Goal: Find specific page/section: Find specific page/section

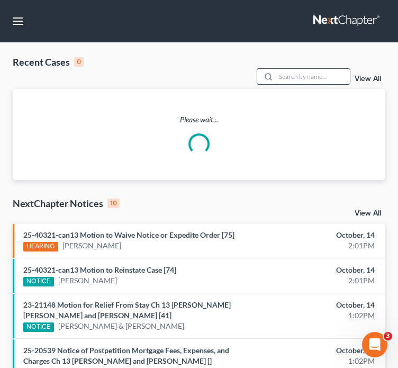
click at [293, 69] on input "search" at bounding box center [313, 76] width 74 height 15
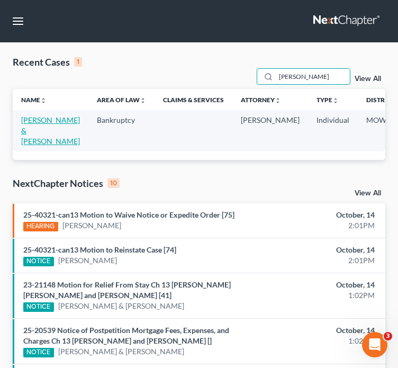
type input "[PERSON_NAME]"
click at [44, 118] on link "[PERSON_NAME] & [PERSON_NAME]" at bounding box center [50, 130] width 59 height 30
select select "2"
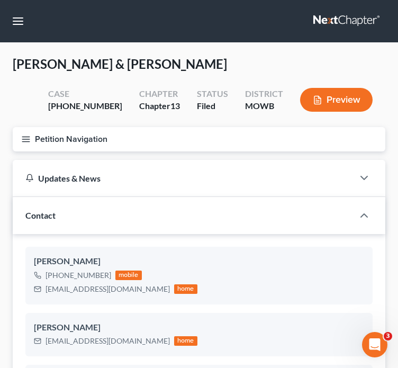
scroll to position [1215, 0]
drag, startPoint x: 149, startPoint y: 337, endPoint x: 44, endPoint y: 339, distance: 104.2
click at [44, 339] on div "[EMAIL_ADDRESS][DOMAIN_NAME] home" at bounding box center [115, 341] width 163 height 14
drag, startPoint x: 133, startPoint y: 288, endPoint x: 47, endPoint y: 287, distance: 86.8
click at [47, 287] on div "[EMAIL_ADDRESS][DOMAIN_NAME]" at bounding box center [107, 289] width 124 height 11
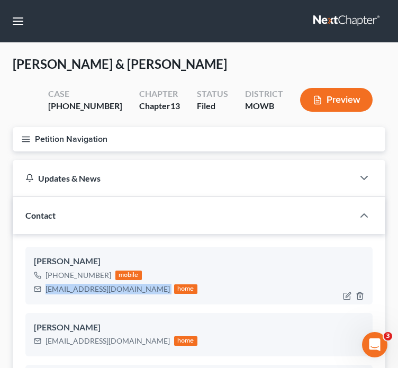
drag, startPoint x: 45, startPoint y: 288, endPoint x: 138, endPoint y: 296, distance: 93.0
click at [138, 296] on div "[PERSON_NAME] [PHONE_NUMBER] mobile [EMAIL_ADDRESS][DOMAIN_NAME] home" at bounding box center [198, 275] width 347 height 57
click at [19, 25] on button "button" at bounding box center [17, 21] width 19 height 19
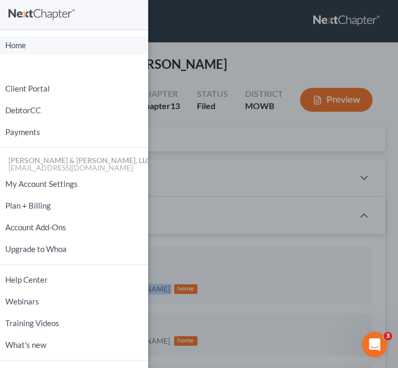
click at [59, 45] on link "Home" at bounding box center [74, 45] width 148 height 19
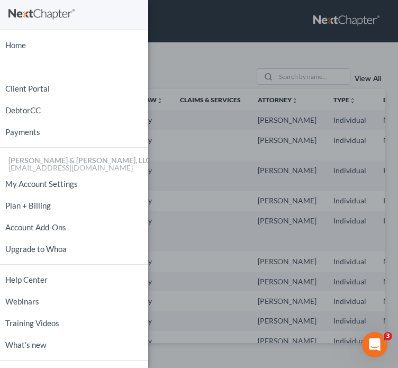
click at [290, 73] on div "Home New Case Client Portal DebtorCC Payments [PERSON_NAME] & [PERSON_NAME], LL…" at bounding box center [199, 184] width 398 height 368
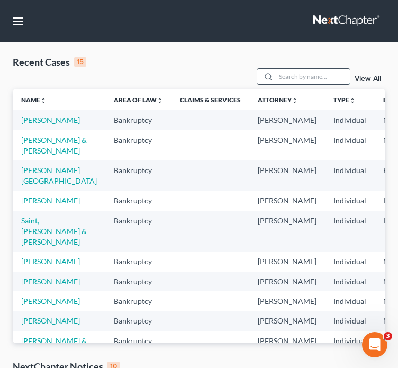
click at [288, 69] on input "search" at bounding box center [313, 76] width 74 height 15
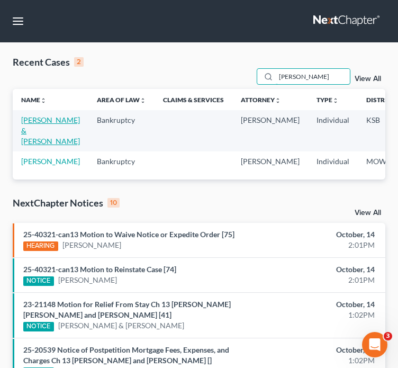
type input "[PERSON_NAME]"
click at [37, 126] on link "[PERSON_NAME] & [PERSON_NAME]" at bounding box center [50, 130] width 59 height 30
select select "2"
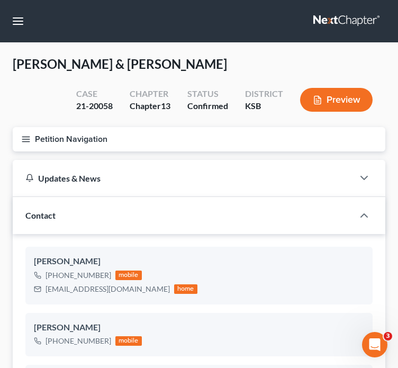
scroll to position [394, 0]
drag, startPoint x: 133, startPoint y: 291, endPoint x: 39, endPoint y: 296, distance: 93.8
click at [39, 296] on div "[PERSON_NAME] [PHONE_NUMBER] mobile [EMAIL_ADDRESS][DOMAIN_NAME] home" at bounding box center [198, 275] width 347 height 57
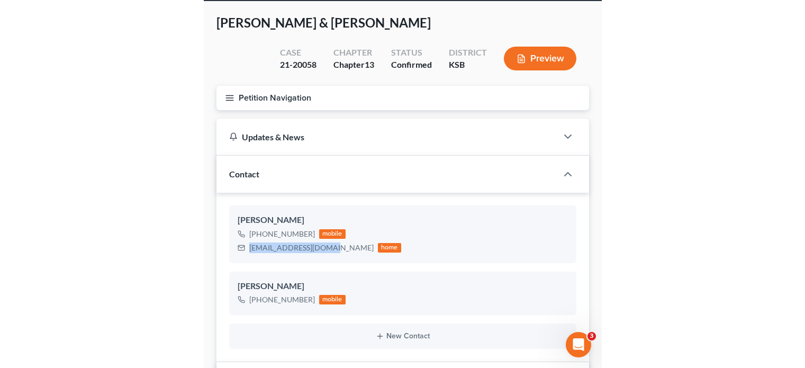
scroll to position [0, 0]
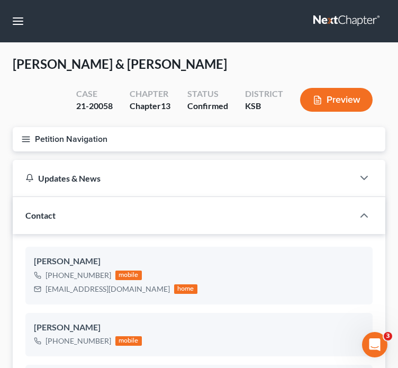
click at [101, 73] on div "[PERSON_NAME] & [PERSON_NAME] Upgraded Case 21-20058 Chapter Chapter 13 Status …" at bounding box center [199, 91] width 372 height 71
click at [27, 143] on icon "button" at bounding box center [26, 139] width 10 height 10
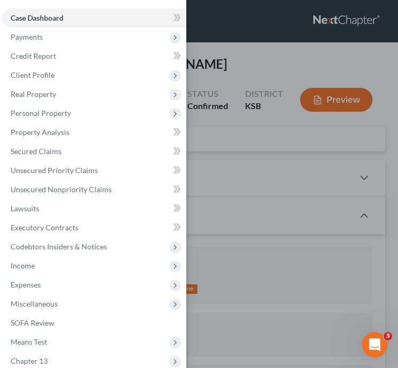
click at [235, 53] on div "Case Dashboard Payments Invoices Payments Payments Credit Report Client Profile" at bounding box center [199, 184] width 398 height 368
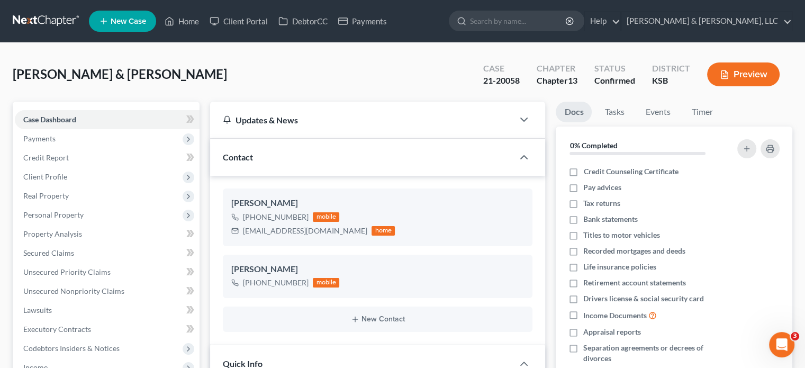
scroll to position [404, 0]
click at [405, 23] on input "search" at bounding box center [518, 21] width 97 height 20
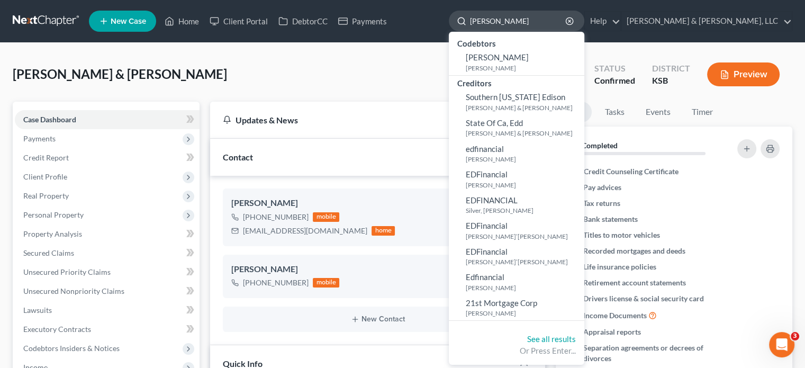
type input "[PERSON_NAME]"
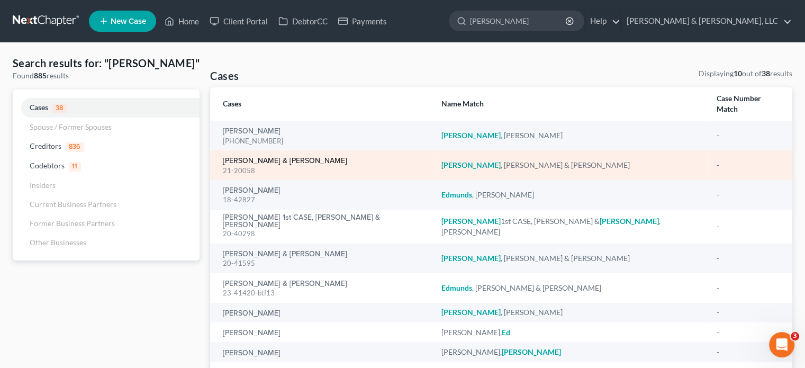
click at [292, 157] on link "[PERSON_NAME] & [PERSON_NAME]" at bounding box center [285, 160] width 124 height 7
select select "2"
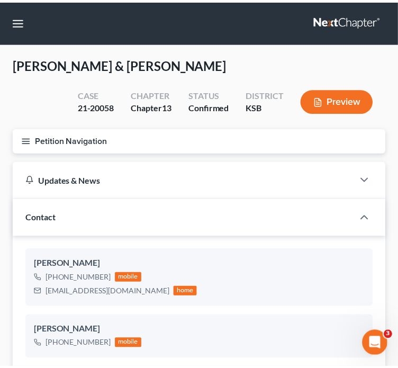
scroll to position [394, 0]
